Goal: Find specific page/section: Find specific page/section

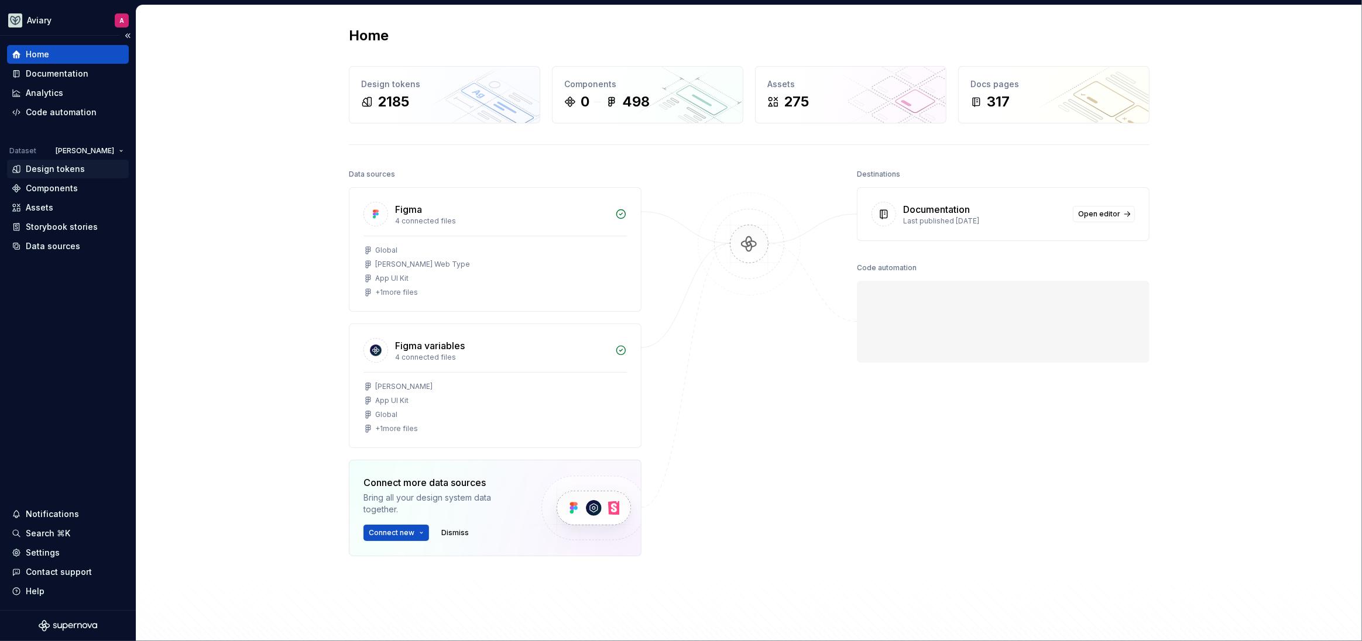
click at [88, 169] on div "Design tokens" at bounding box center [68, 169] width 112 height 12
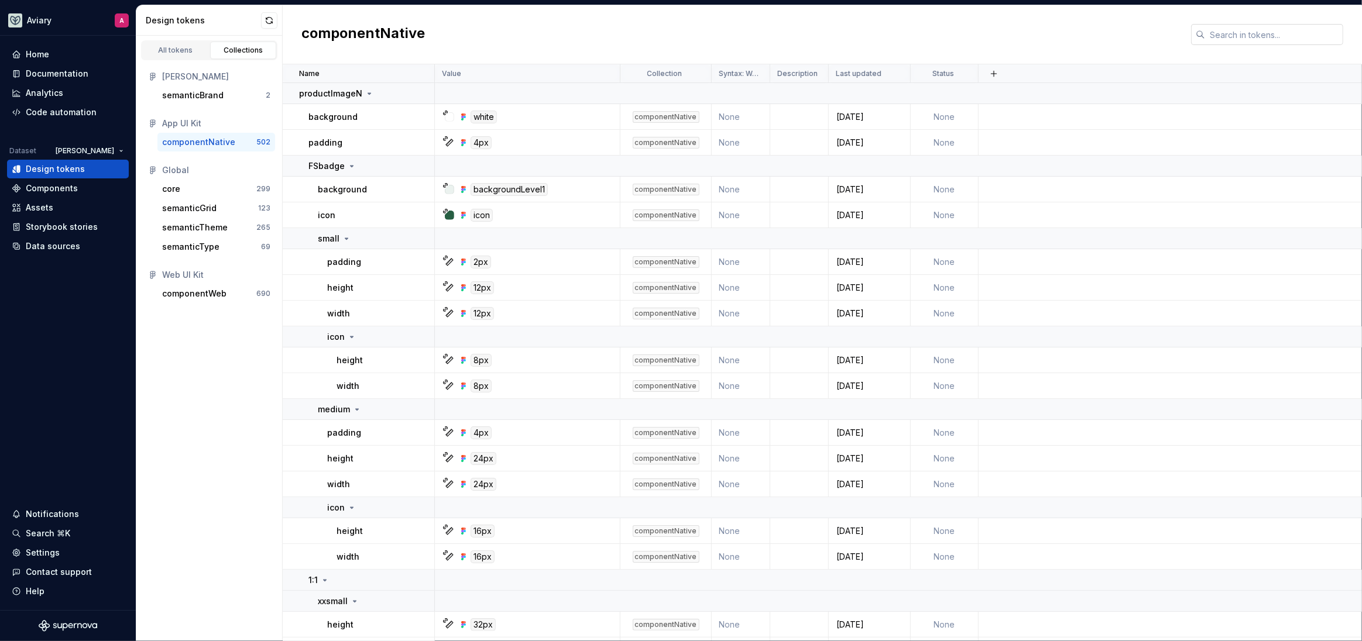
click at [1230, 32] on input "text" at bounding box center [1274, 34] width 138 height 21
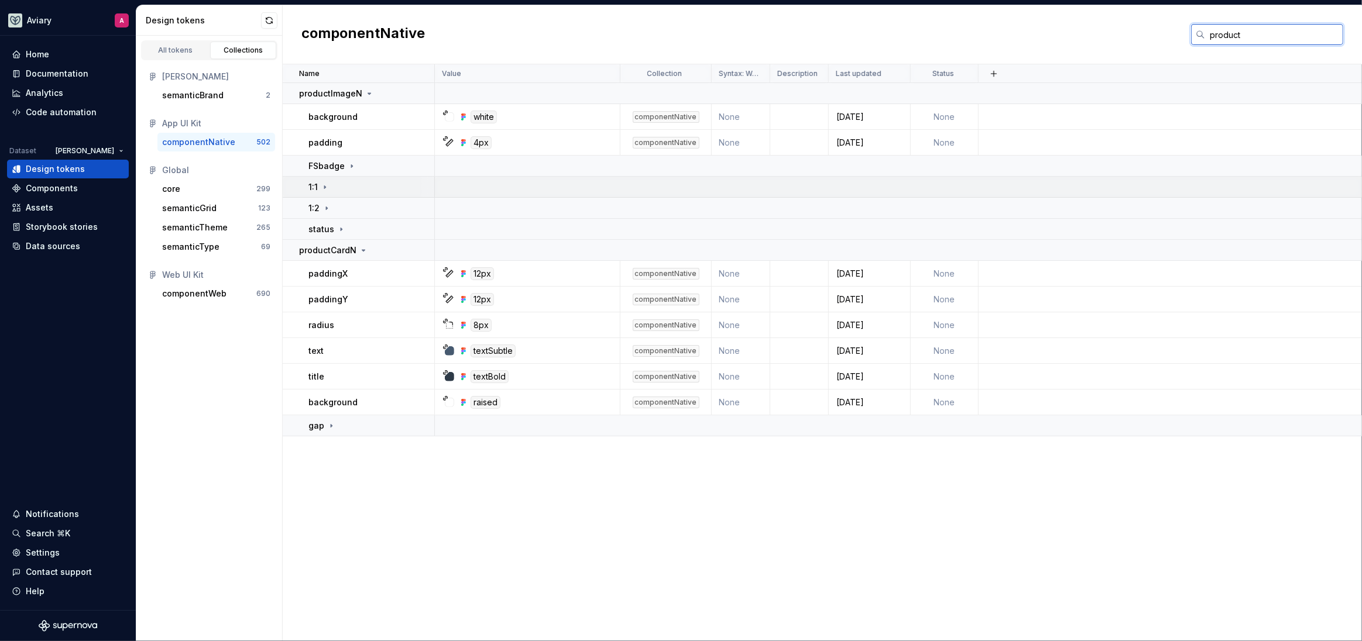
type input "product"
click at [335, 191] on div "1:1" at bounding box center [370, 187] width 125 height 12
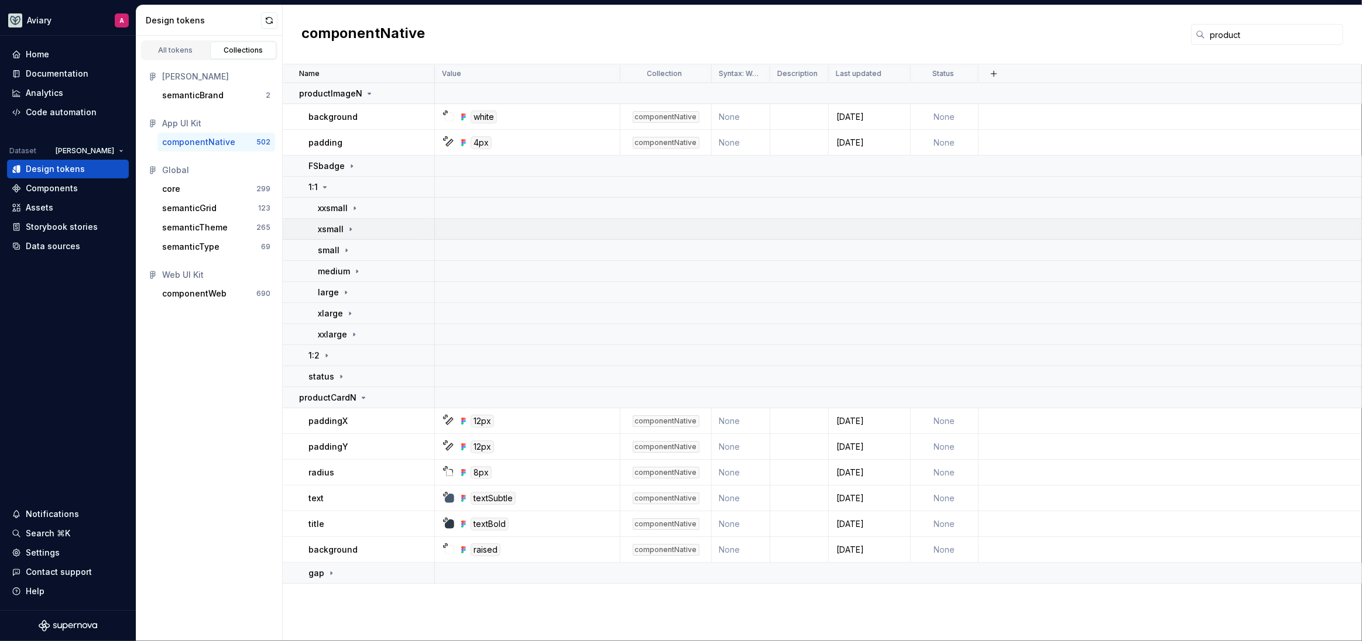
click at [342, 220] on td "xsmall" at bounding box center [359, 229] width 152 height 21
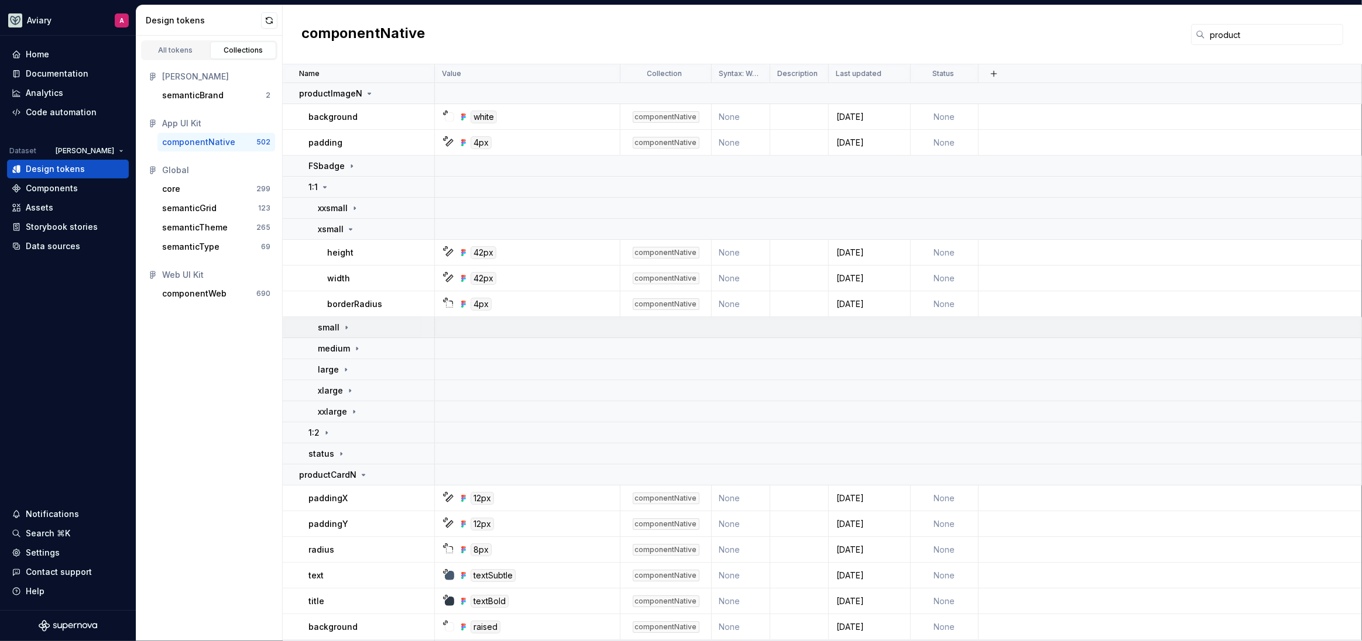
click at [352, 327] on div "small" at bounding box center [376, 328] width 116 height 12
